Goal: Check status

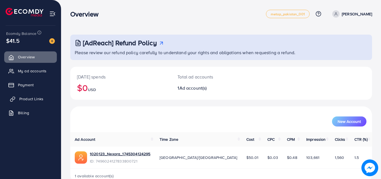
click at [41, 95] on link "Product Links" at bounding box center [30, 98] width 53 height 11
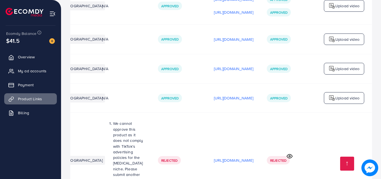
scroll to position [0, 167]
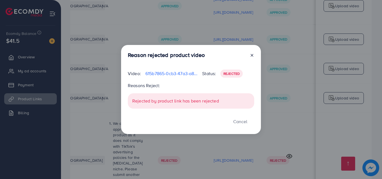
click at [201, 105] on div "Rejected by product link has been rejected" at bounding box center [191, 100] width 126 height 15
click at [243, 119] on button "Cancel" at bounding box center [240, 121] width 28 height 12
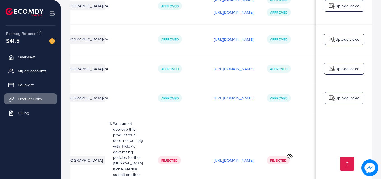
scroll to position [1, 167]
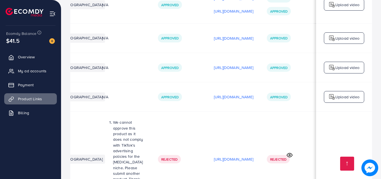
drag, startPoint x: 224, startPoint y: 152, endPoint x: 201, endPoint y: 155, distance: 23.1
drag, startPoint x: 203, startPoint y: 150, endPoint x: 177, endPoint y: 149, distance: 26.0
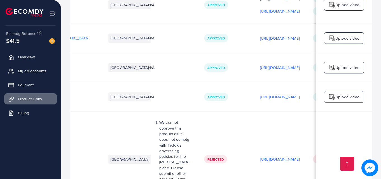
scroll to position [1, 67]
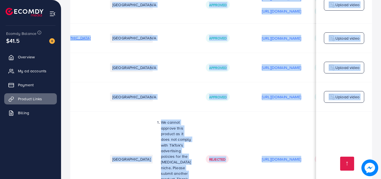
drag, startPoint x: 139, startPoint y: 154, endPoint x: 87, endPoint y: 164, distance: 53.3
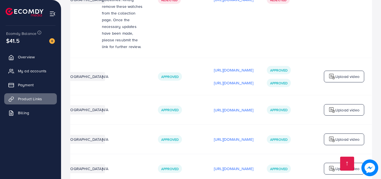
scroll to position [876, 0]
